Goal: Navigation & Orientation: Find specific page/section

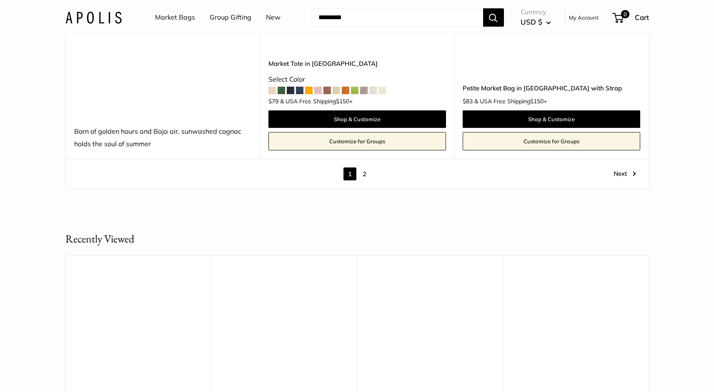
scroll to position [4864, 0]
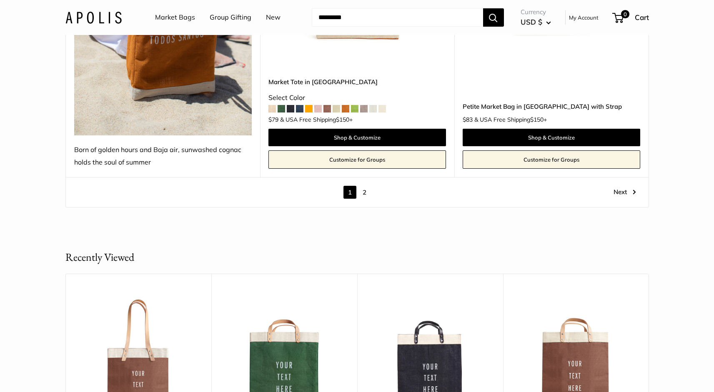
click at [367, 186] on link "2" at bounding box center [364, 192] width 13 height 13
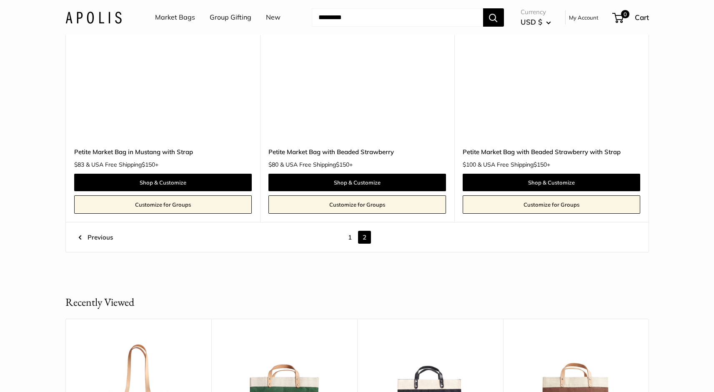
scroll to position [3974, 0]
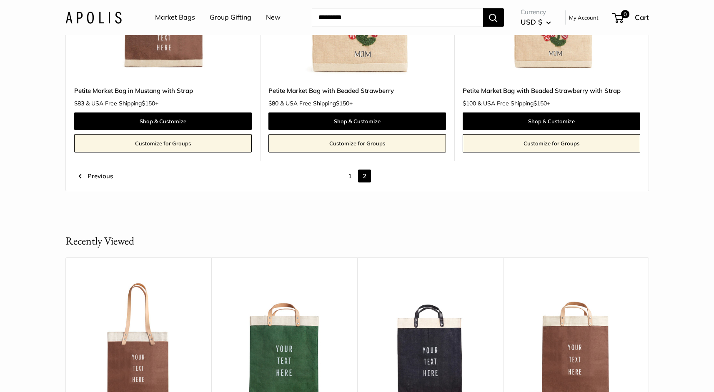
click at [349, 170] on link "1" at bounding box center [350, 176] width 13 height 13
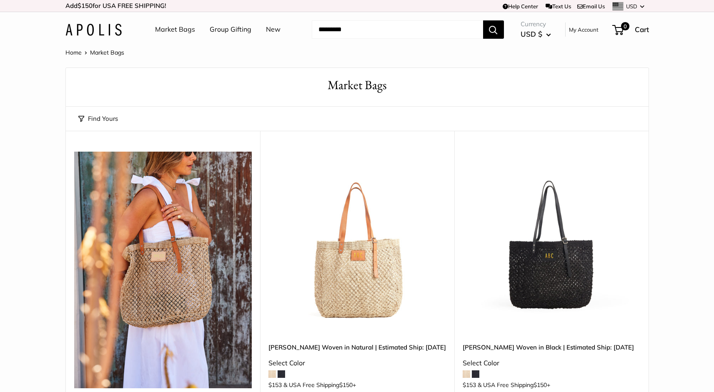
click at [178, 28] on link "Market Bags" at bounding box center [175, 29] width 40 height 13
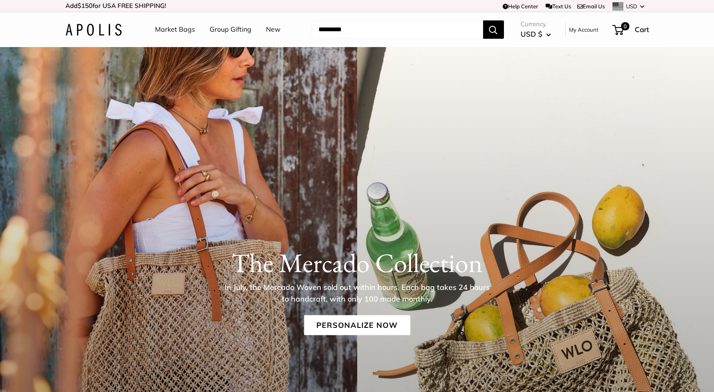
click at [168, 30] on link "Market Bags" at bounding box center [175, 29] width 40 height 13
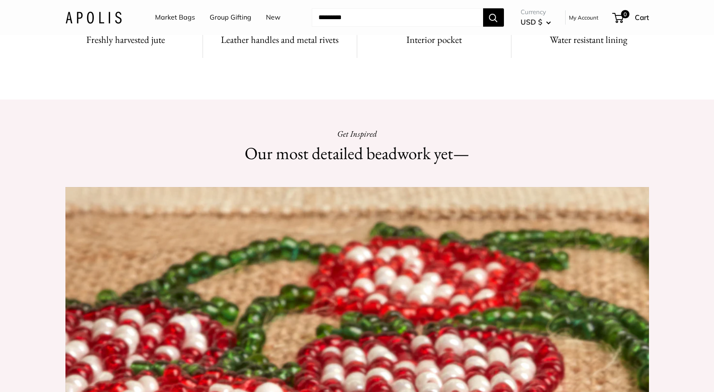
scroll to position [618, 0]
